Goal: Task Accomplishment & Management: Complete application form

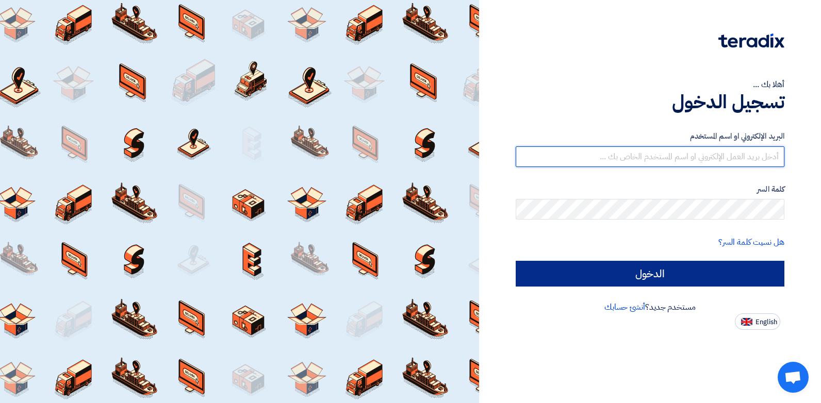
type input "[EMAIL_ADDRESS][DOMAIN_NAME]"
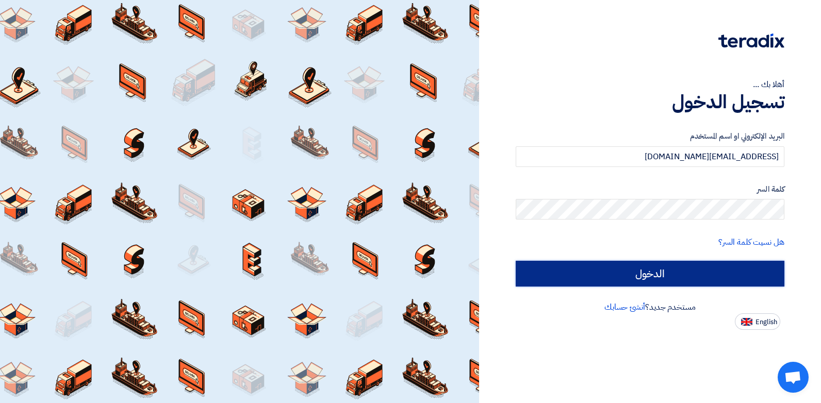
click at [653, 270] on input "الدخول" at bounding box center [650, 274] width 269 height 26
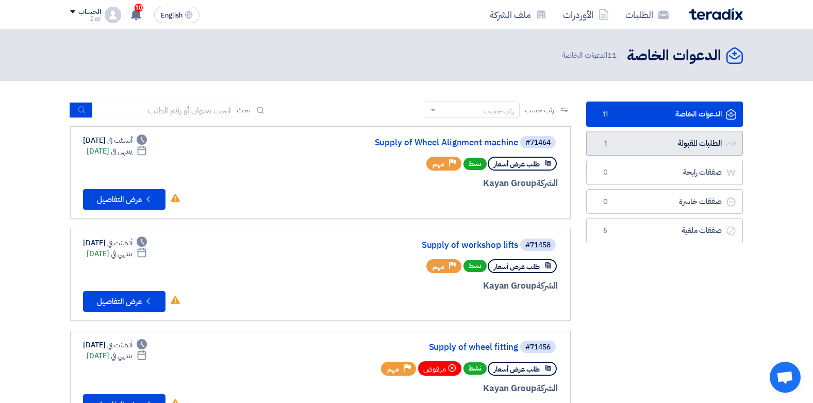
click at [659, 146] on link "الطلبات المقبولة الطلبات المقبولة 1" at bounding box center [664, 143] width 157 height 25
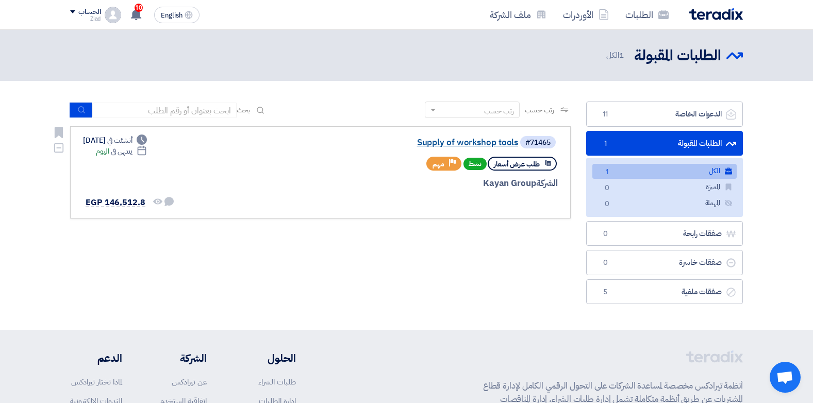
click at [506, 140] on link "Supply of workshop tools" at bounding box center [415, 142] width 206 height 9
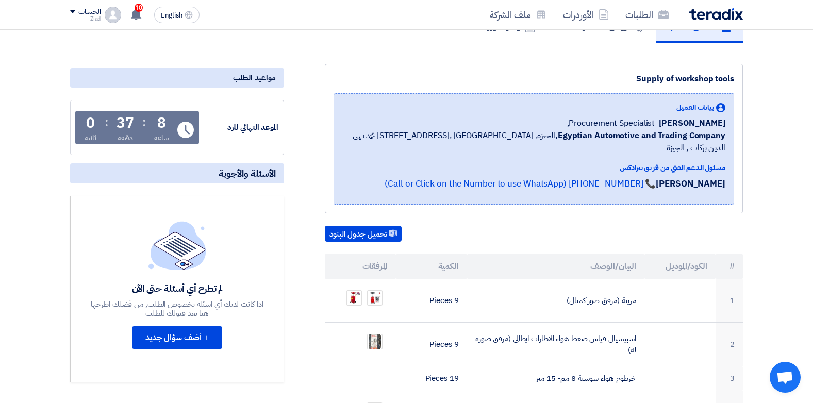
scroll to position [64, 0]
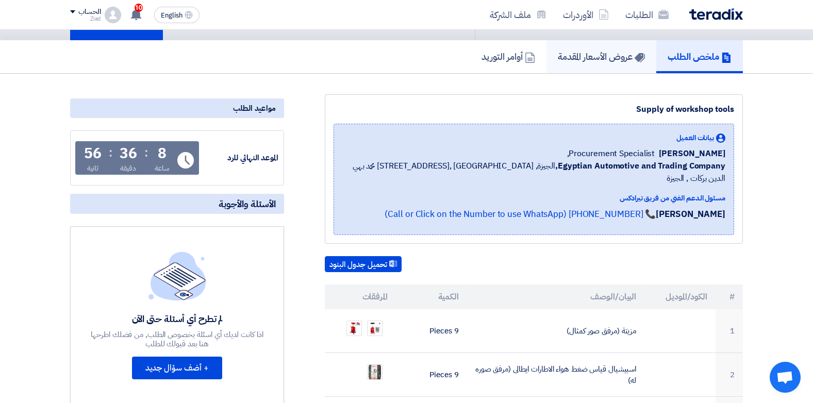
click at [584, 61] on h5 "عروض الأسعار المقدمة" at bounding box center [601, 57] width 87 height 12
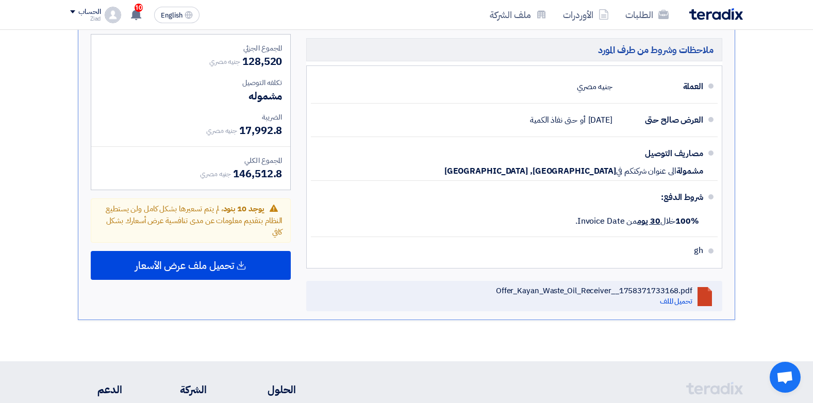
scroll to position [941, 0]
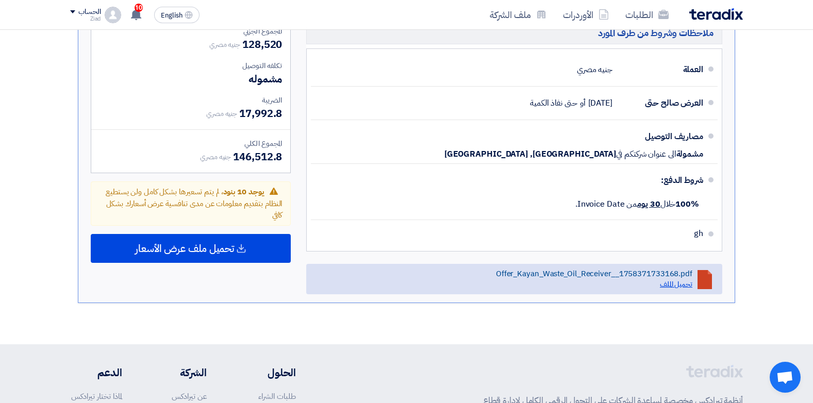
click at [679, 282] on link "تحميل الملف" at bounding box center [676, 284] width 32 height 11
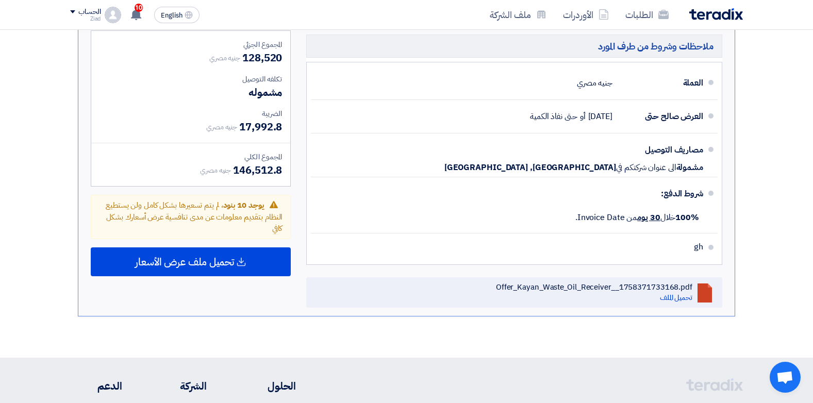
scroll to position [928, 0]
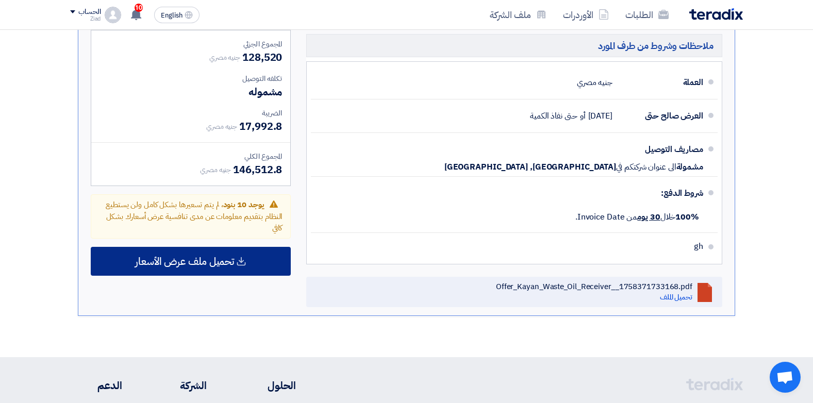
click at [207, 263] on span "تحميل ملف عرض الأسعار" at bounding box center [184, 261] width 99 height 9
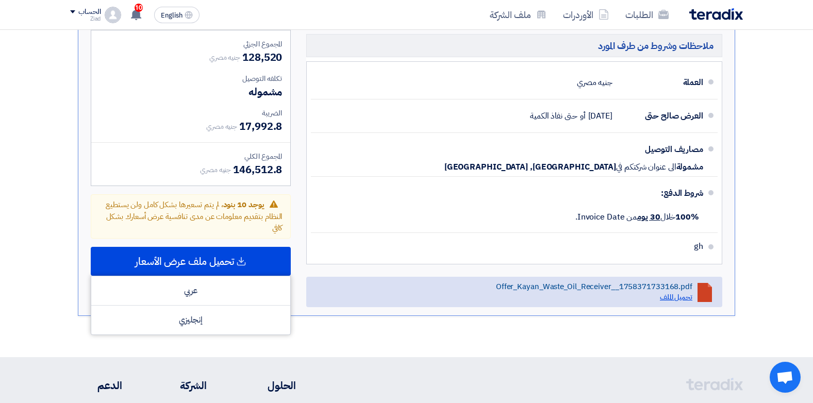
click at [677, 296] on link "تحميل الملف" at bounding box center [676, 297] width 32 height 11
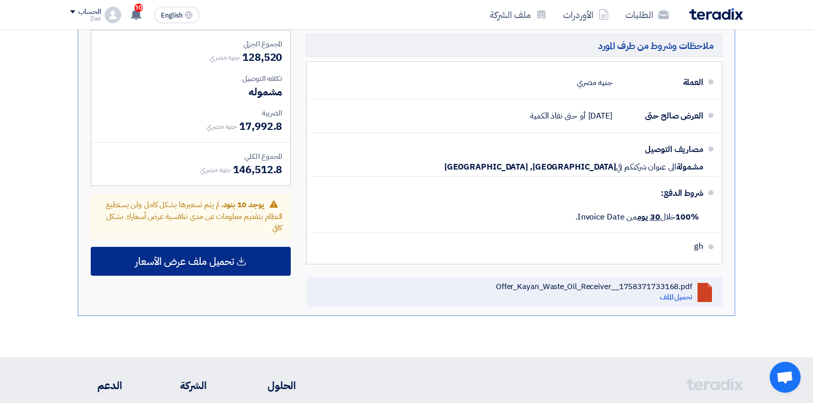
click at [219, 264] on span "تحميل ملف عرض الأسعار" at bounding box center [184, 261] width 99 height 9
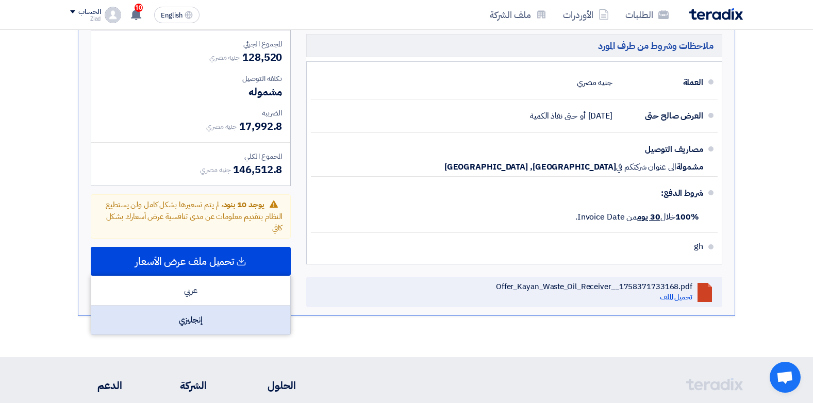
click at [203, 318] on div "إنجليزي" at bounding box center [190, 320] width 199 height 29
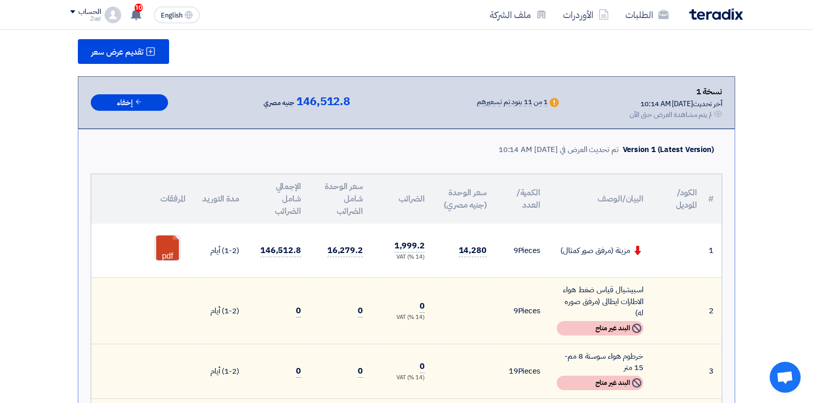
scroll to position [0, 0]
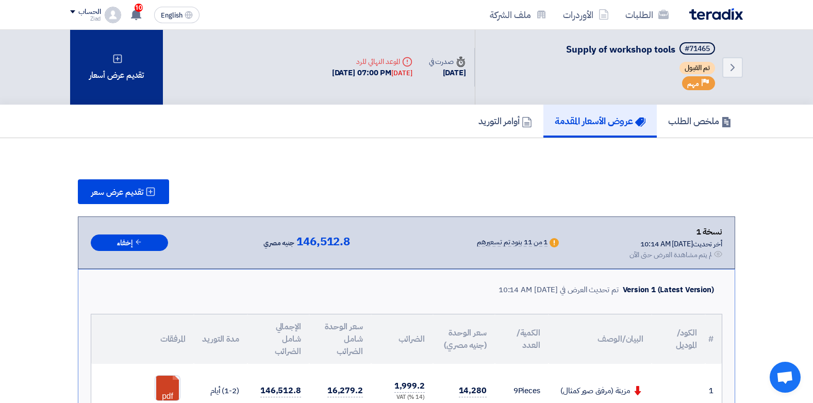
click at [139, 78] on div "تقديم عرض أسعار" at bounding box center [116, 67] width 93 height 75
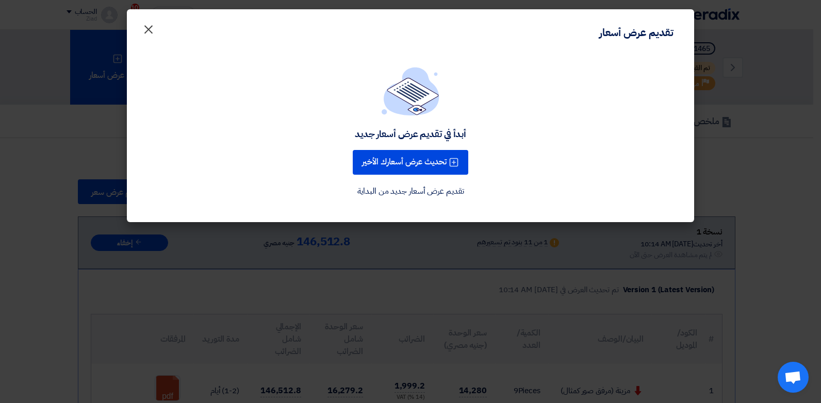
click at [148, 23] on span "×" at bounding box center [148, 28] width 12 height 31
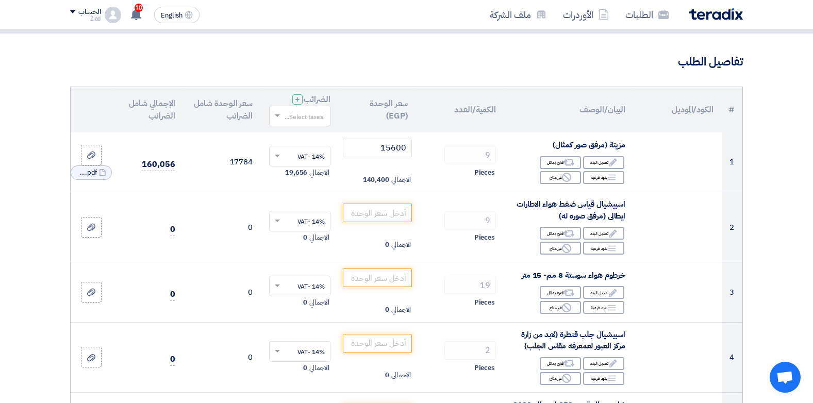
scroll to position [52, 0]
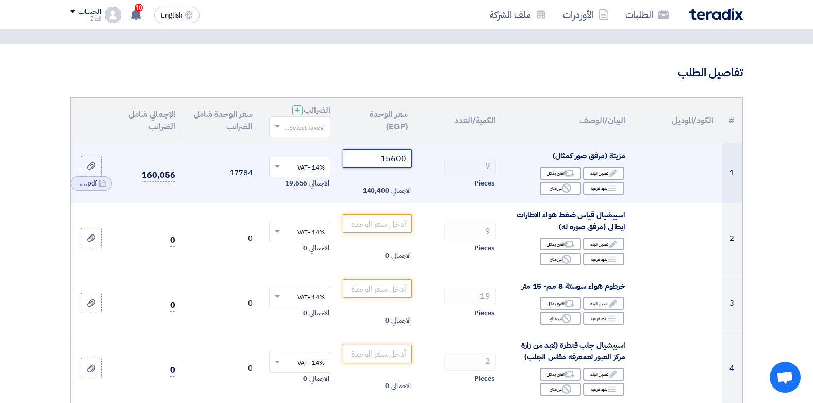
click at [388, 159] on input "15600" at bounding box center [378, 159] width 70 height 19
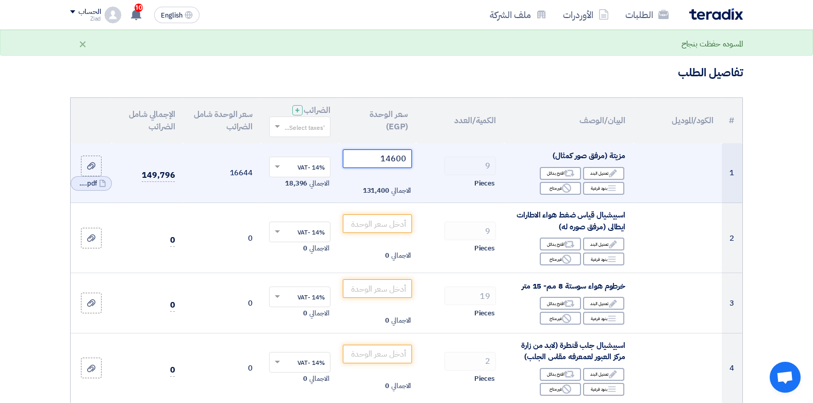
drag, startPoint x: 391, startPoint y: 159, endPoint x: 399, endPoint y: 159, distance: 8.3
click at [399, 159] on input "14600" at bounding box center [378, 159] width 70 height 19
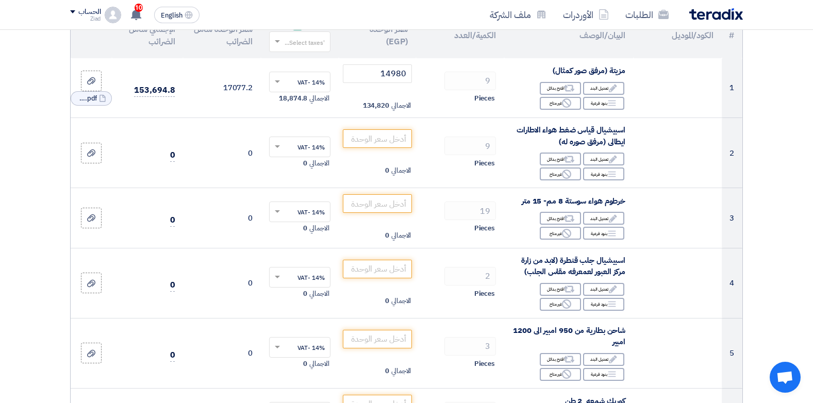
scroll to position [116, 0]
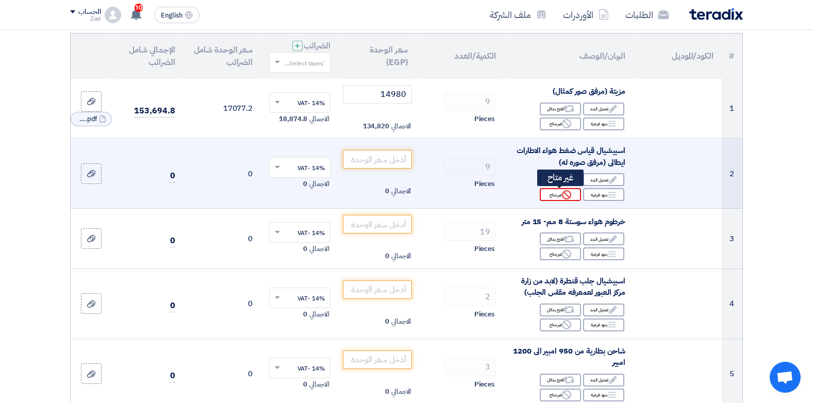
click at [560, 197] on div "Reject غير متاح" at bounding box center [560, 194] width 41 height 13
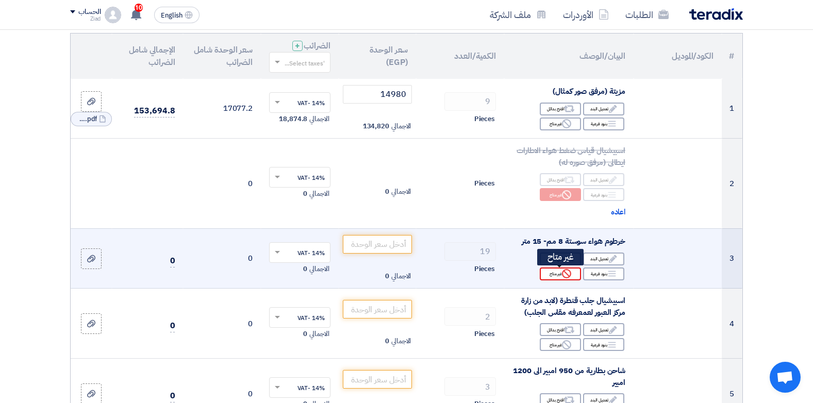
click at [562, 275] on div "Reject غير متاح" at bounding box center [560, 274] width 41 height 13
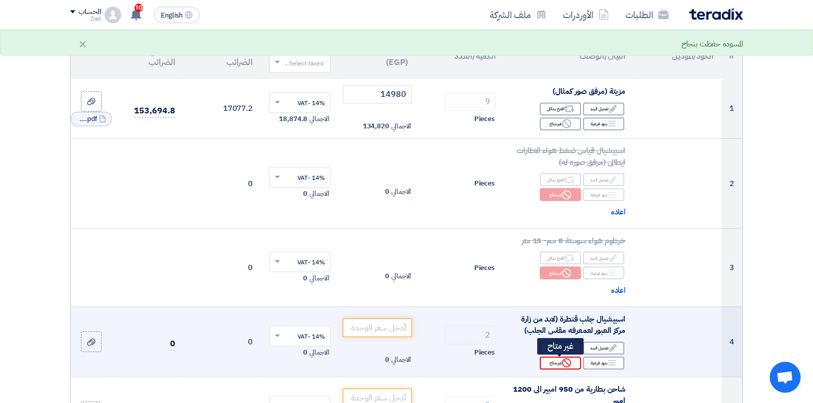
click at [563, 363] on use at bounding box center [566, 362] width 9 height 9
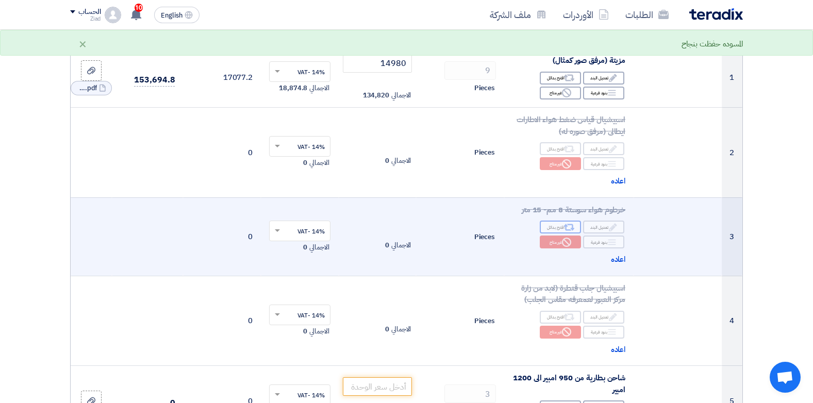
scroll to position [426, 0]
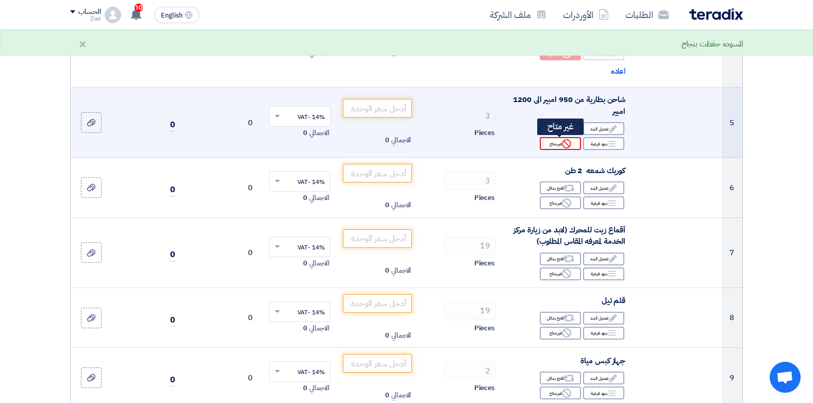
click at [560, 146] on div "Reject غير متاح" at bounding box center [560, 143] width 41 height 13
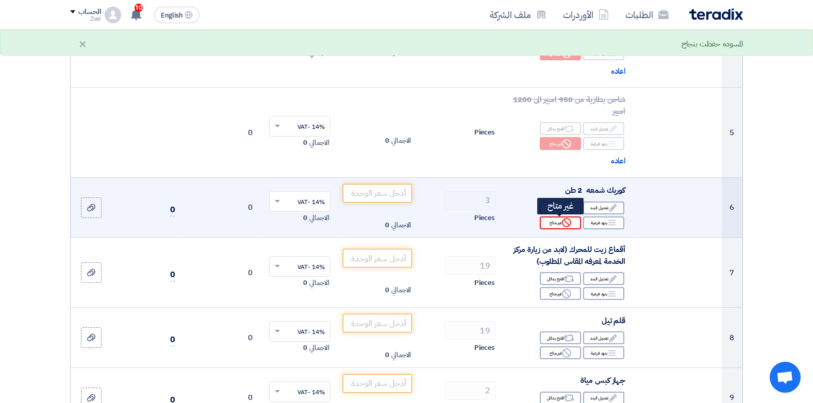
click at [565, 226] on use at bounding box center [566, 222] width 9 height 9
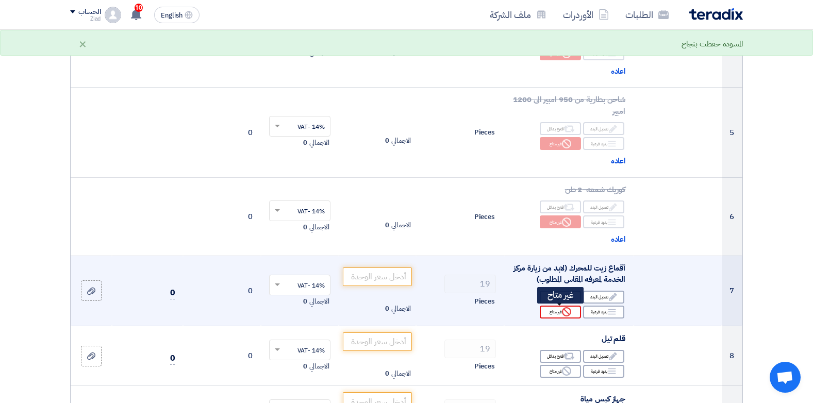
click at [566, 313] on icon "Reject" at bounding box center [566, 311] width 9 height 9
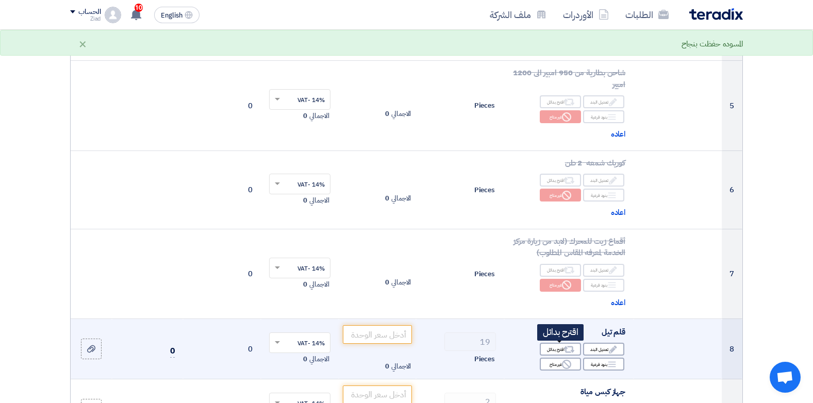
scroll to position [632, 0]
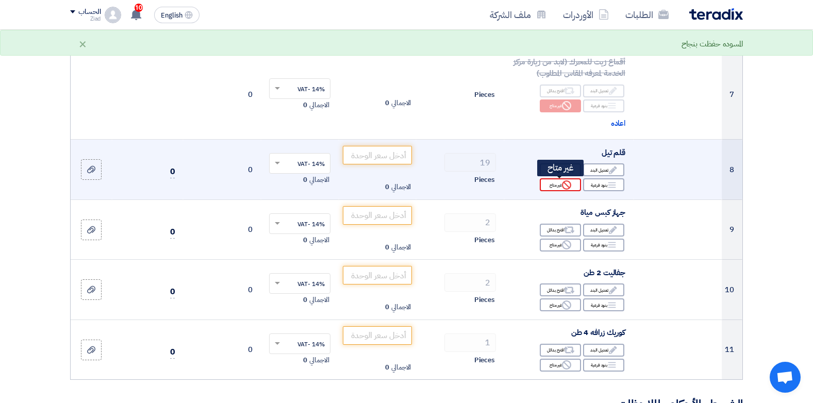
click at [550, 190] on div "Reject غير متاح" at bounding box center [560, 184] width 41 height 13
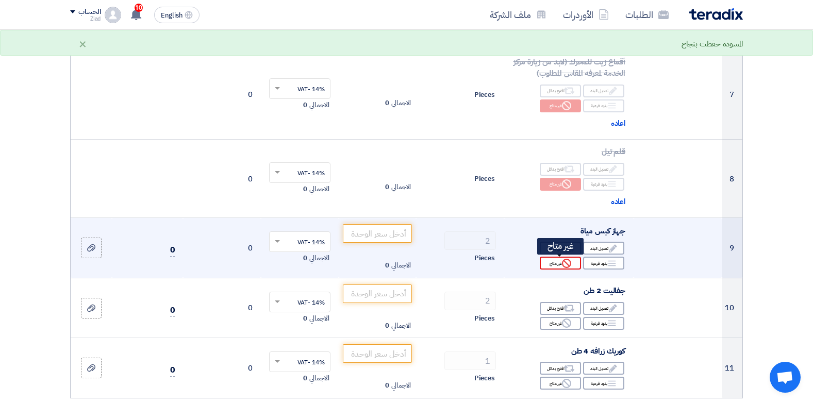
click at [565, 265] on icon "Reject" at bounding box center [566, 263] width 9 height 9
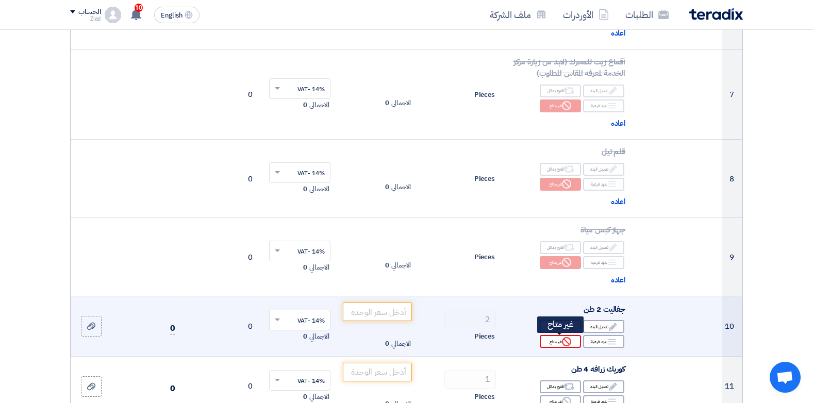
click at [564, 347] on div "Reject غير متاح" at bounding box center [560, 341] width 41 height 13
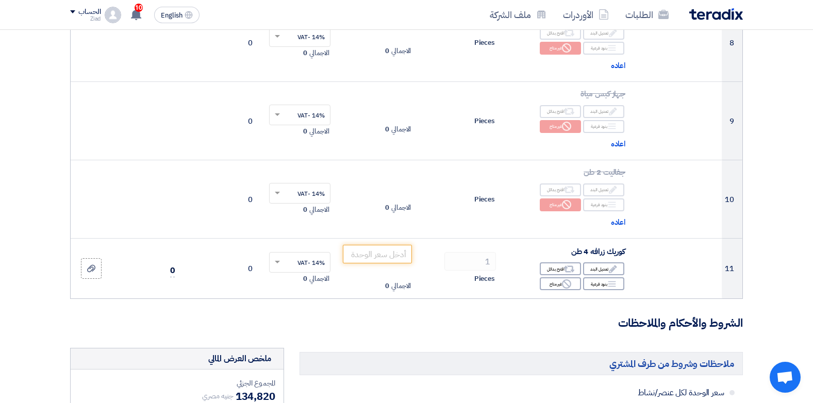
scroll to position [812, 0]
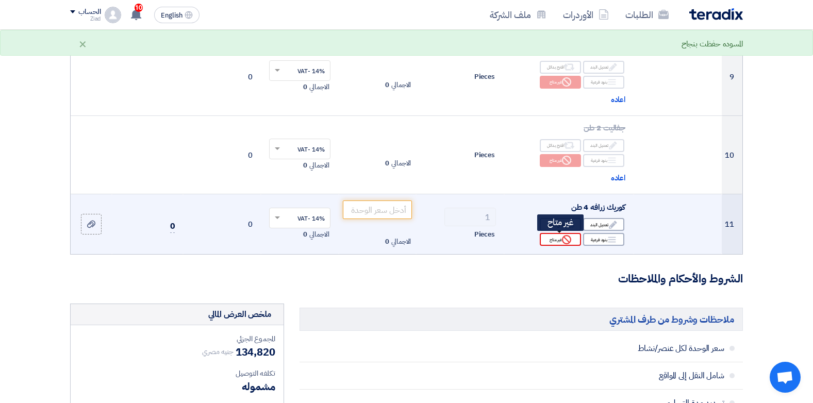
click at [560, 238] on div "Reject غير متاح" at bounding box center [560, 239] width 41 height 13
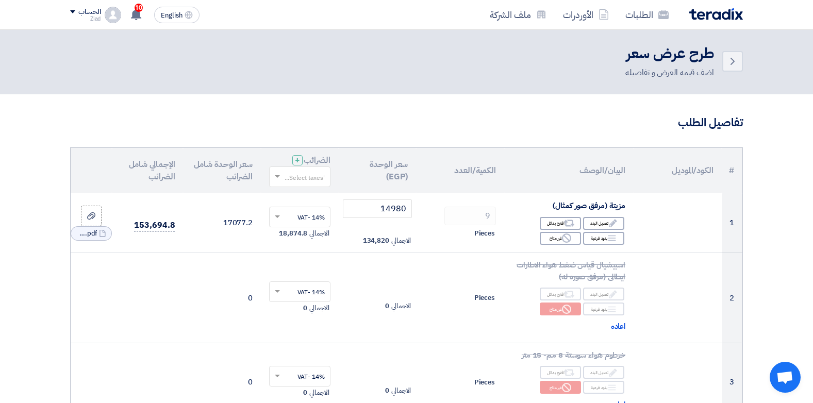
scroll to position [0, 0]
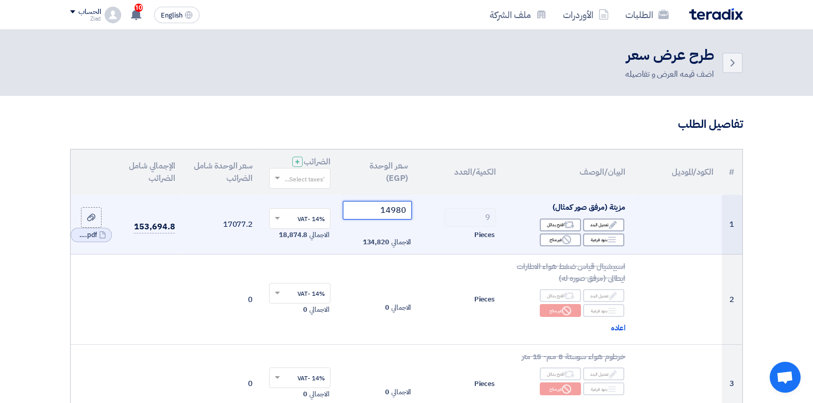
click at [392, 210] on input "14980" at bounding box center [378, 210] width 70 height 19
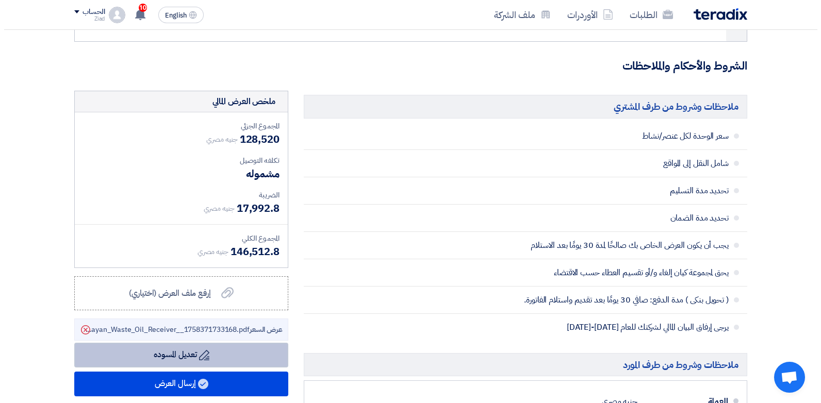
scroll to position [1161, 0]
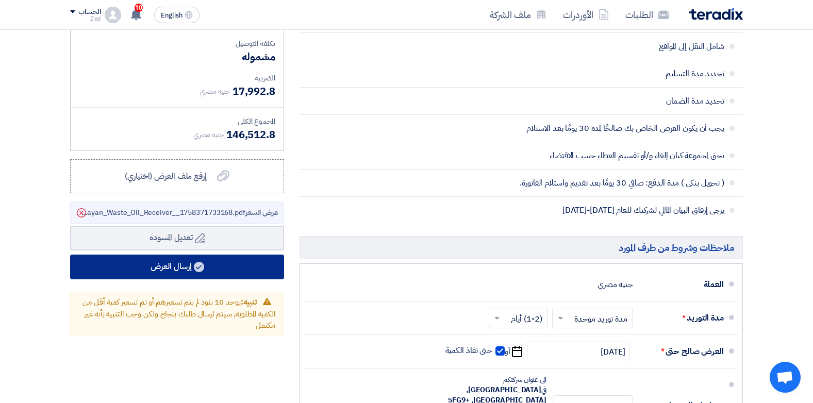
type input "14280"
click at [162, 264] on button "إرسال العرض" at bounding box center [177, 267] width 214 height 25
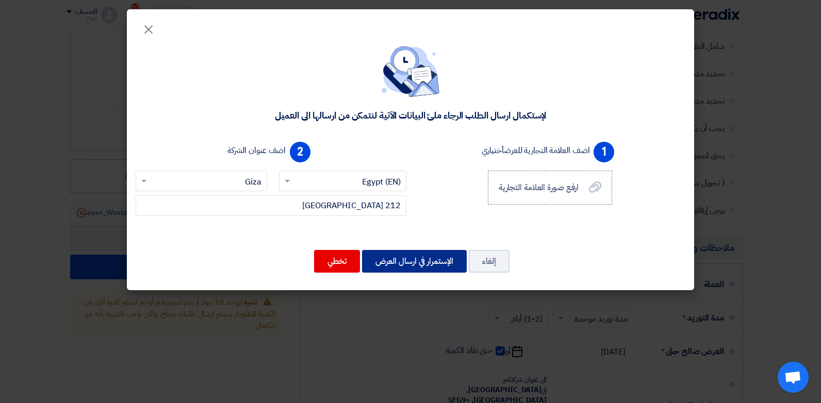
click at [384, 256] on button "الإستمرار في ارسال العرض" at bounding box center [414, 261] width 105 height 23
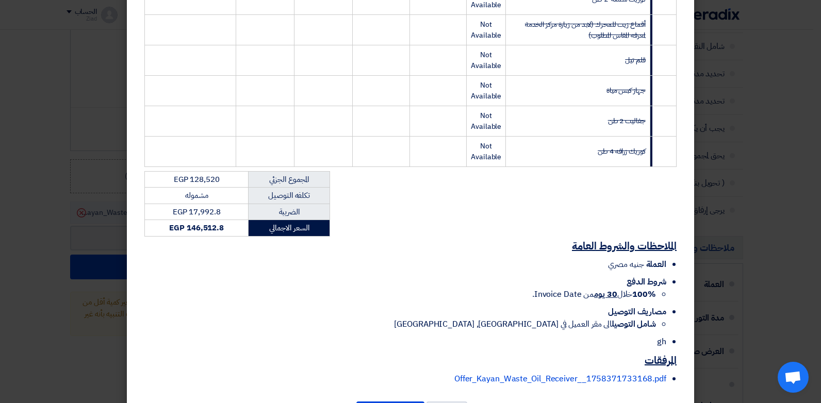
scroll to position [410, 0]
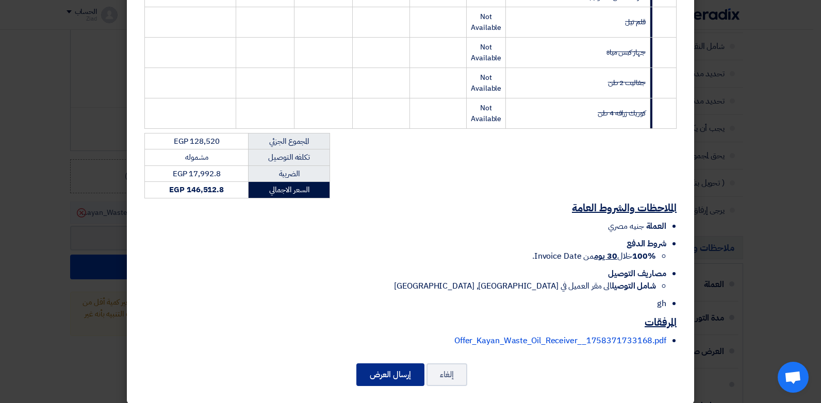
click at [401, 364] on button "إرسال العرض" at bounding box center [390, 375] width 68 height 23
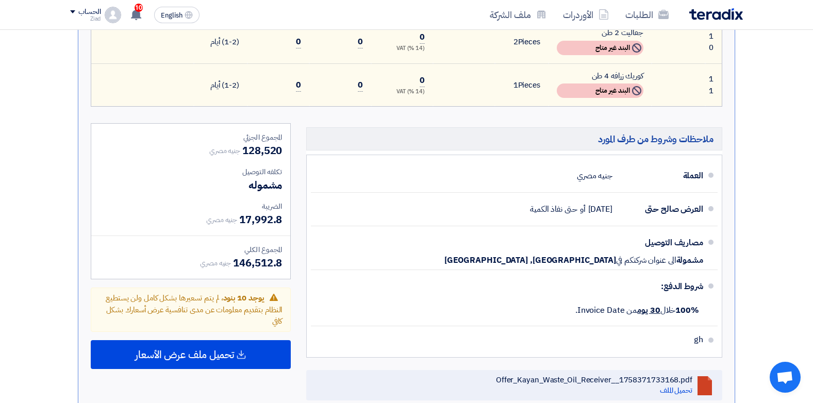
scroll to position [877, 0]
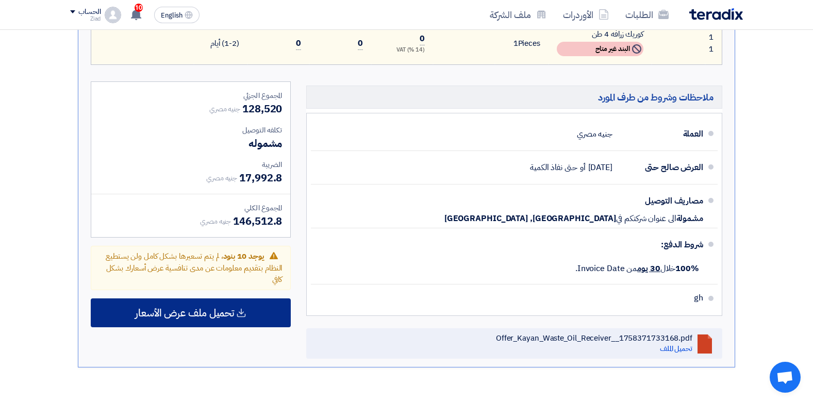
click at [254, 306] on div "تحميل ملف عرض الأسعار" at bounding box center [191, 313] width 200 height 29
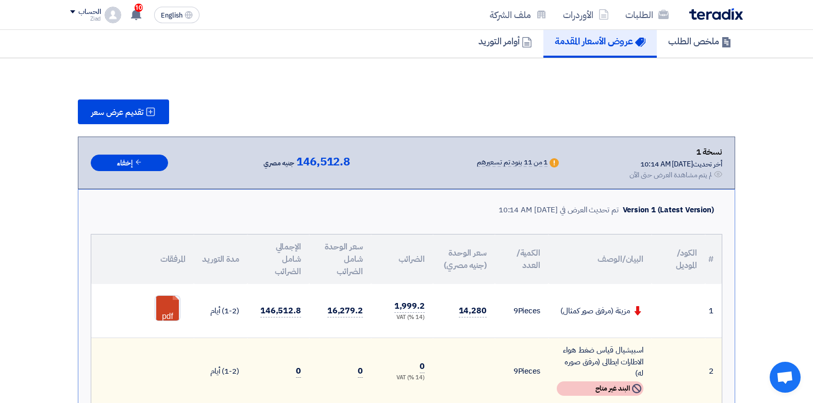
scroll to position [0, 0]
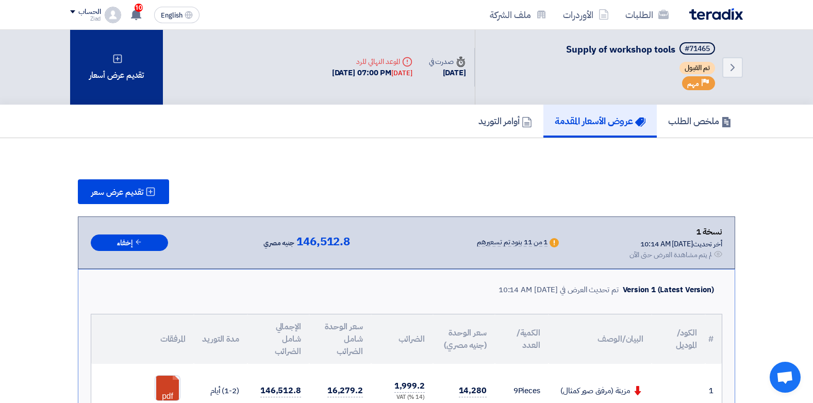
click at [133, 57] on div "تقديم عرض أسعار" at bounding box center [116, 67] width 93 height 75
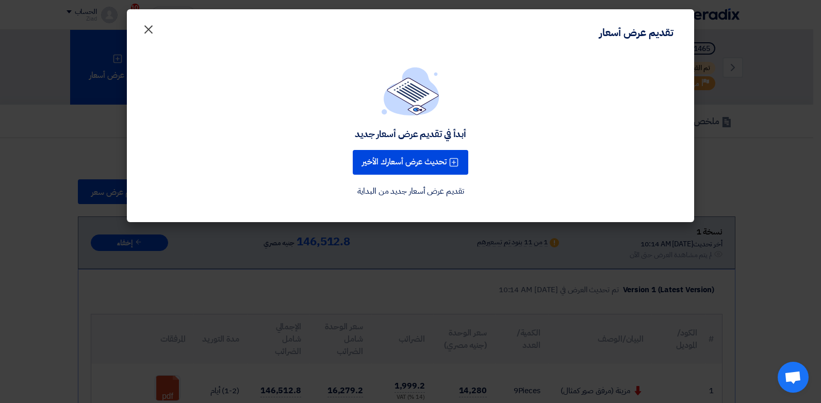
click at [145, 27] on span "×" at bounding box center [148, 28] width 12 height 31
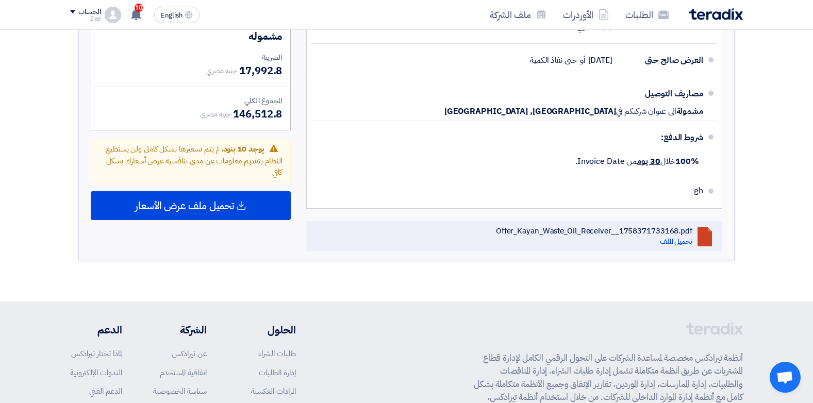
scroll to position [1045, 0]
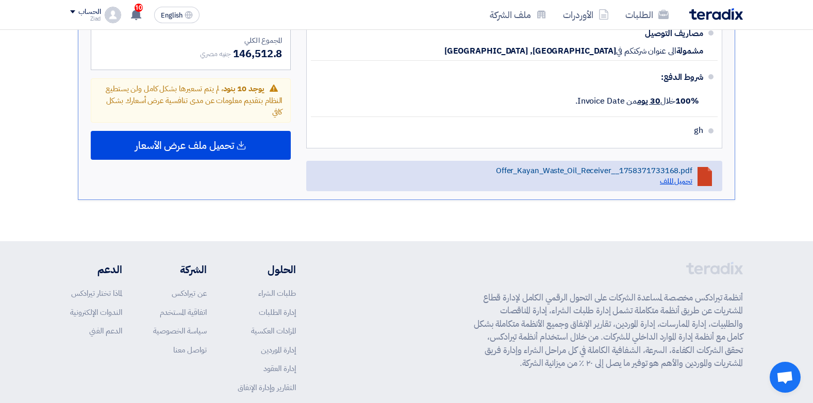
click at [689, 181] on link "تحميل الملف" at bounding box center [676, 181] width 32 height 11
drag, startPoint x: 675, startPoint y: 179, endPoint x: 610, endPoint y: 185, distance: 65.3
click at [610, 185] on div "Offer_Kayan_Waste_Oil_Receiver__1758371733168.pdf تحميل الملف" at bounding box center [594, 176] width 197 height 20
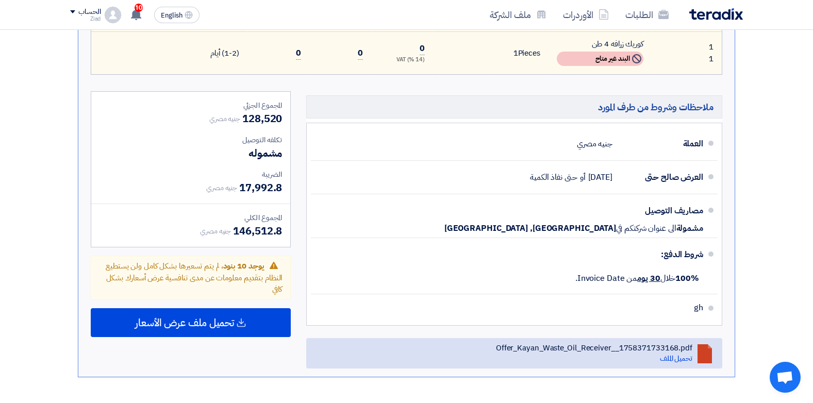
scroll to position [864, 0]
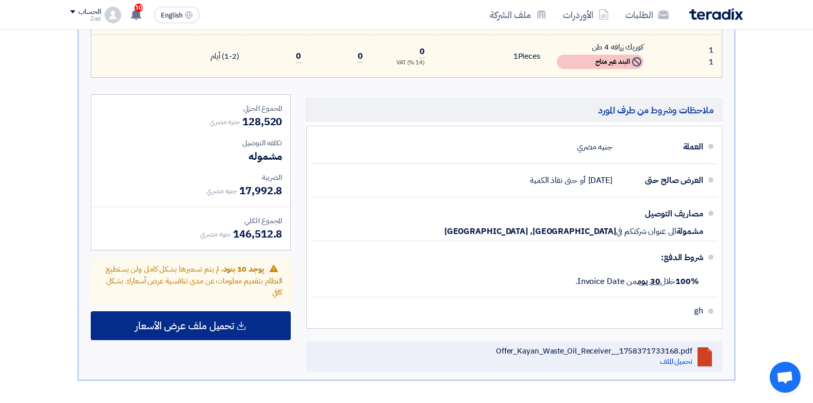
click at [239, 334] on div "تحميل ملف عرض الأسعار" at bounding box center [191, 326] width 200 height 29
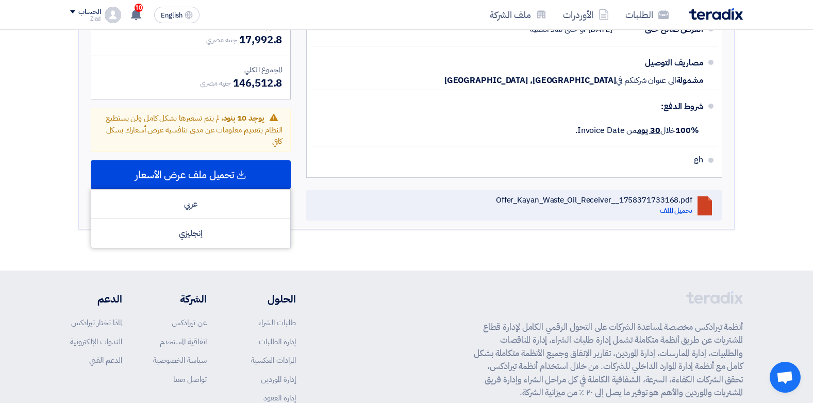
scroll to position [1019, 0]
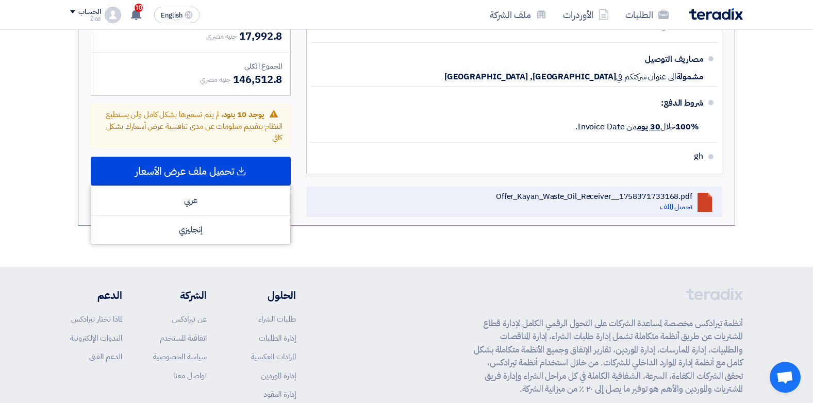
drag, startPoint x: 709, startPoint y: 207, endPoint x: 767, endPoint y: 179, distance: 64.1
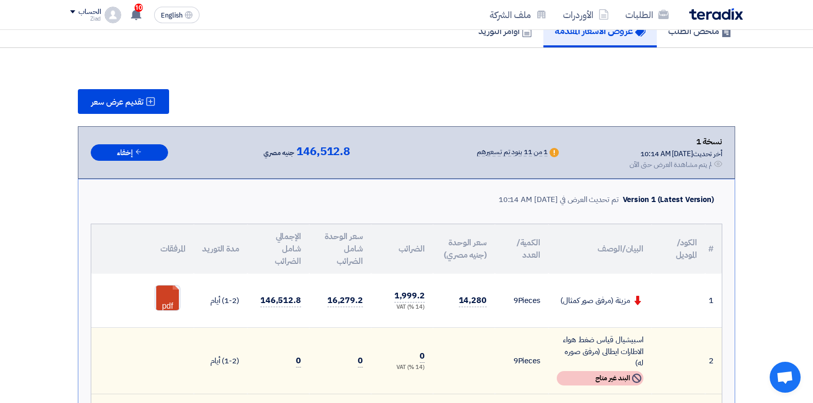
scroll to position [0, 0]
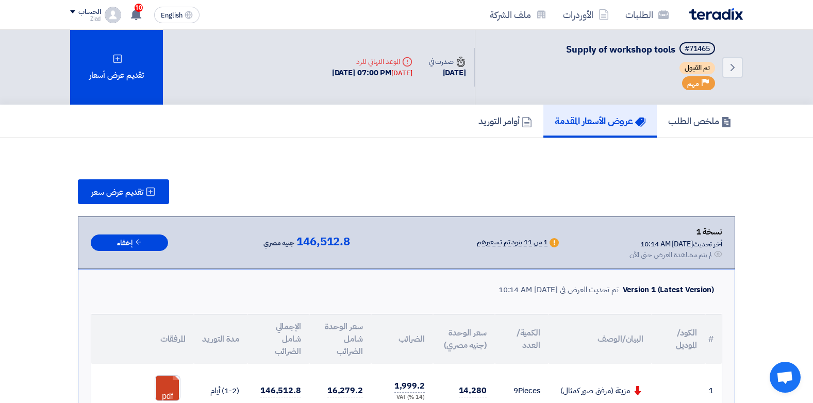
click at [604, 124] on h5 "عروض الأسعار المقدمة" at bounding box center [600, 121] width 91 height 12
click at [735, 66] on icon "Back" at bounding box center [733, 67] width 12 height 12
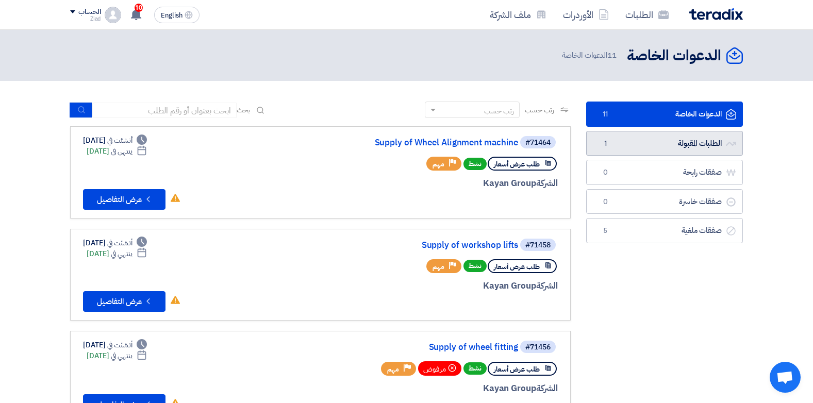
click at [694, 141] on link "الطلبات المقبولة الطلبات المقبولة 1" at bounding box center [664, 143] width 157 height 25
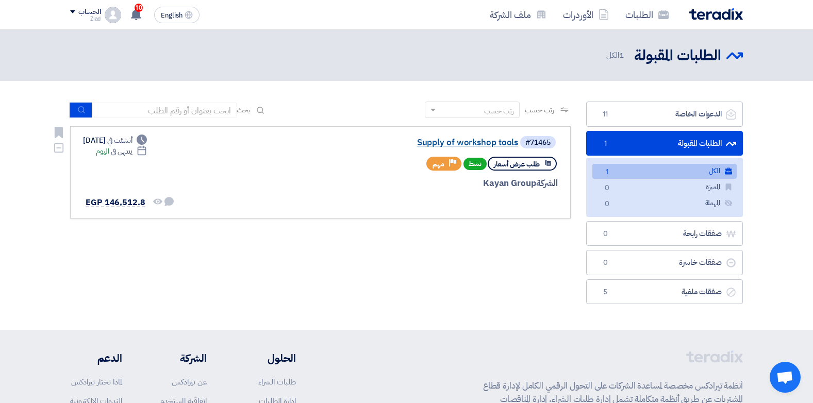
click at [501, 138] on link "Supply of workshop tools" at bounding box center [415, 142] width 206 height 9
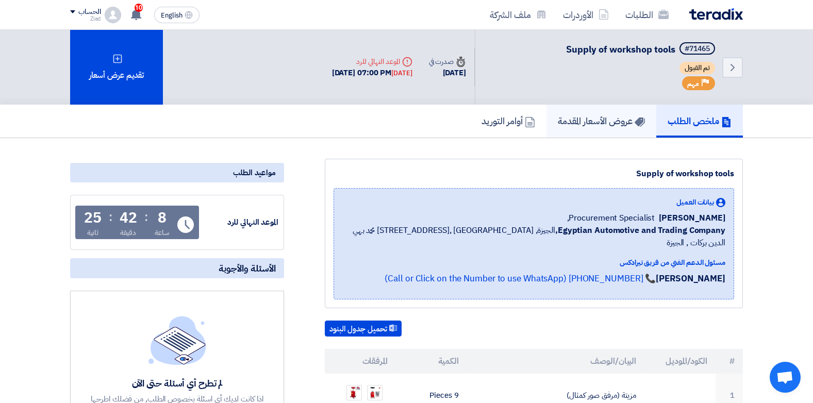
click at [588, 119] on h5 "عروض الأسعار المقدمة" at bounding box center [601, 121] width 87 height 12
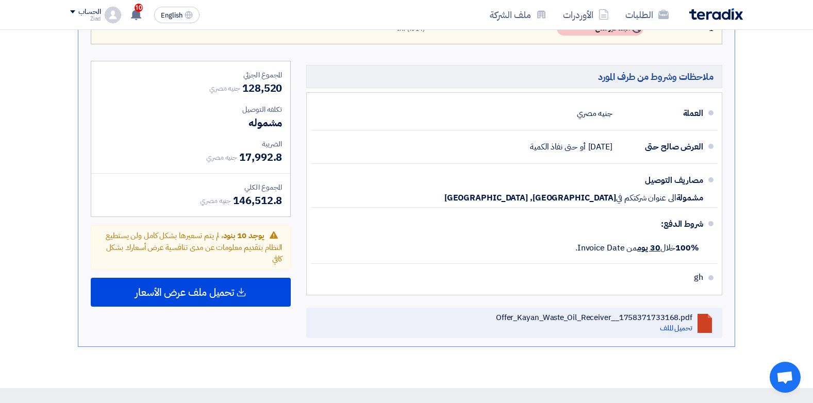
scroll to position [1019, 0]
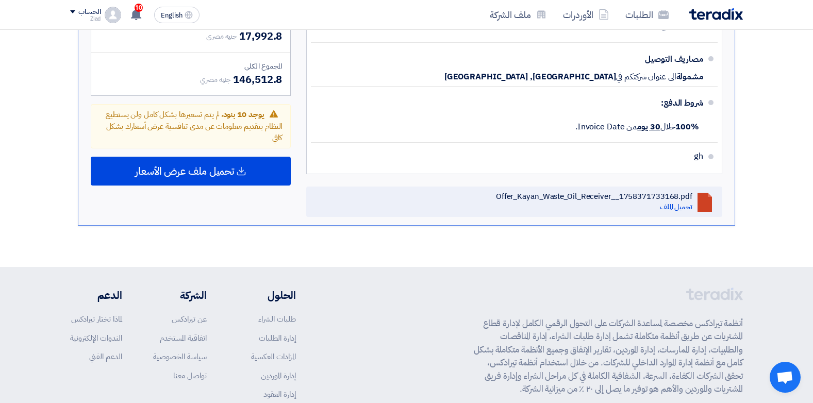
drag, startPoint x: 631, startPoint y: 195, endPoint x: 548, endPoint y: 245, distance: 97.4
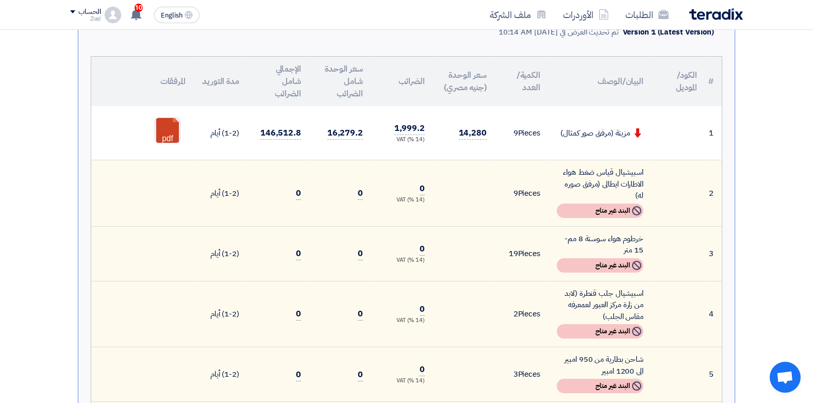
scroll to position [232, 0]
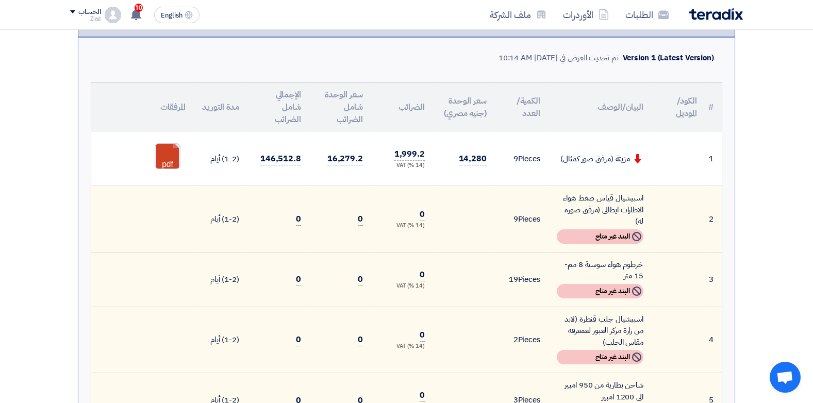
click at [172, 153] on link at bounding box center [196, 175] width 83 height 62
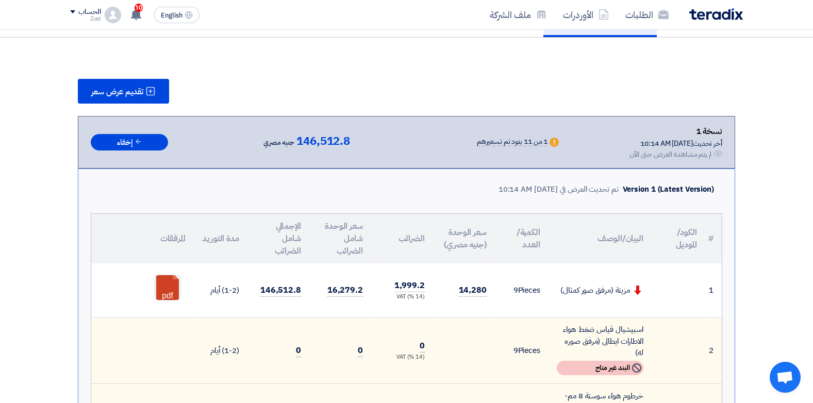
scroll to position [0, 0]
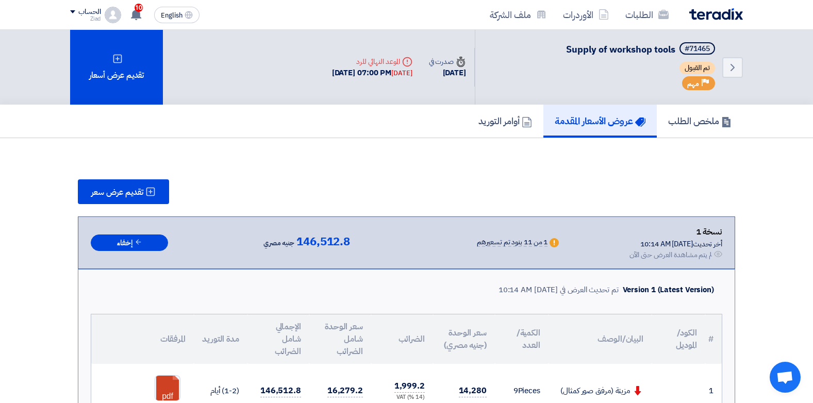
click at [156, 192] on icon at bounding box center [150, 192] width 10 height 10
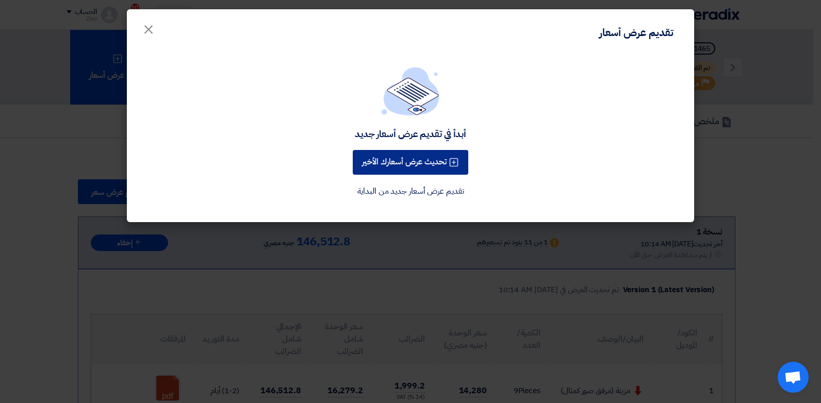
click at [418, 166] on button "تحديث عرض أسعارك الأخير" at bounding box center [411, 162] width 116 height 25
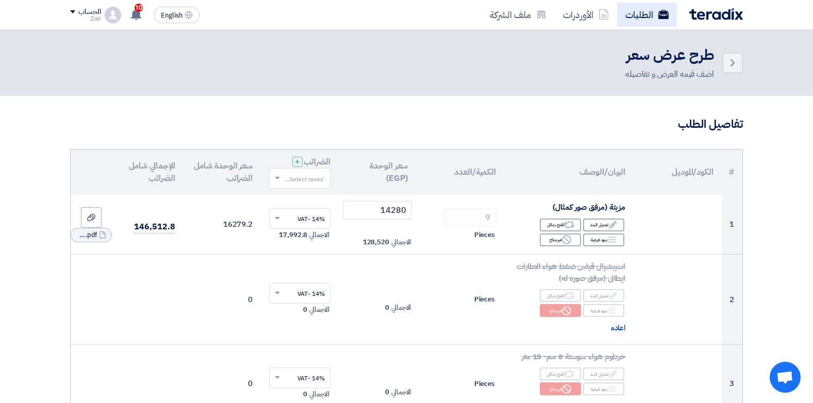
click at [642, 9] on link "الطلبات" at bounding box center [647, 15] width 60 height 24
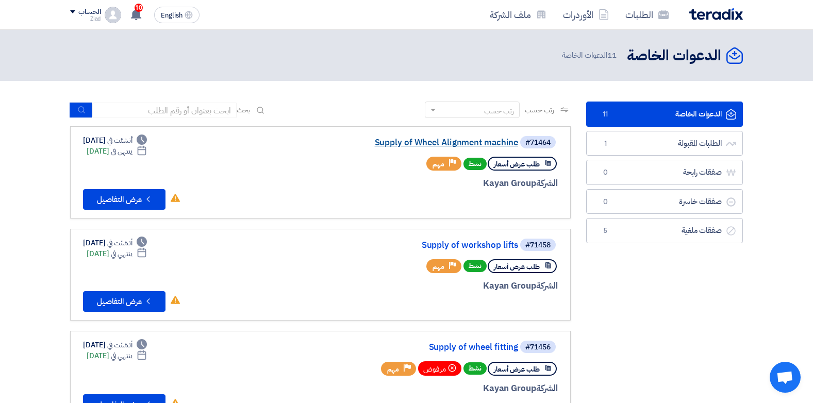
click at [489, 143] on link "Supply of Wheel Alignment machine" at bounding box center [415, 142] width 206 height 9
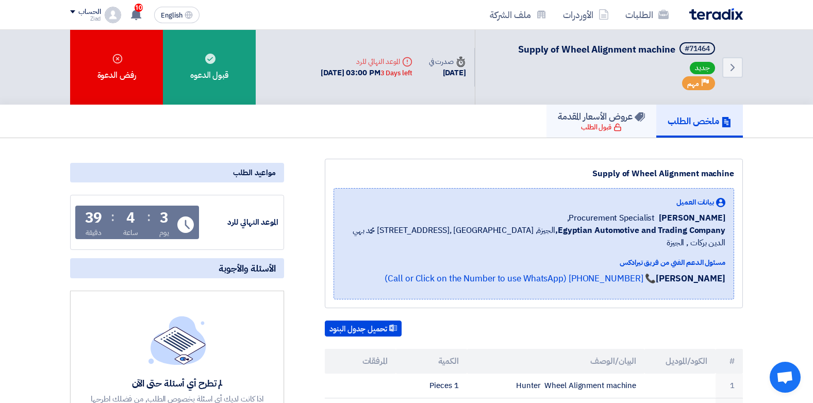
click at [583, 120] on h5 "عروض الأسعار المقدمة" at bounding box center [601, 116] width 87 height 12
click at [606, 118] on h5 "عروض الأسعار المقدمة" at bounding box center [601, 116] width 87 height 12
